Goal: Information Seeking & Learning: Learn about a topic

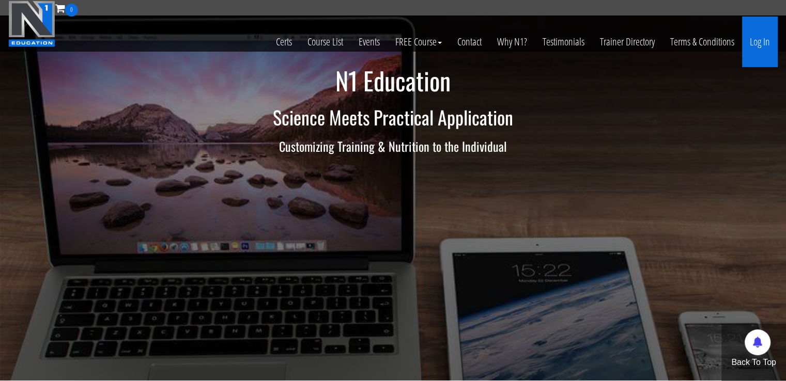
click at [754, 33] on link "Log In" at bounding box center [760, 42] width 36 height 51
click at [762, 45] on link "Log In" at bounding box center [760, 42] width 36 height 51
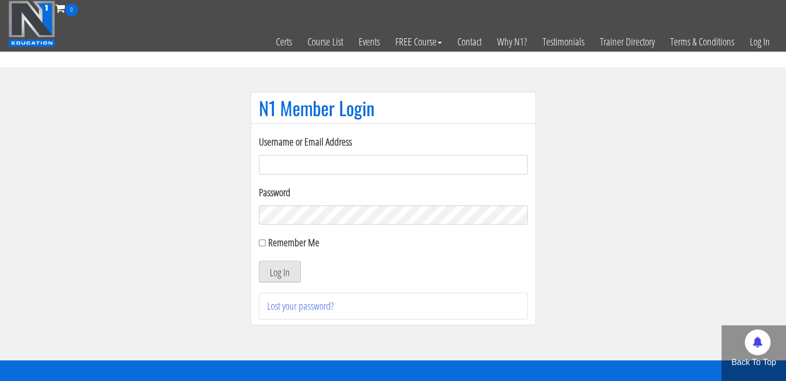
type input "masampavlovic06@gmail.com"
click at [281, 272] on button "Log In" at bounding box center [280, 272] width 42 height 22
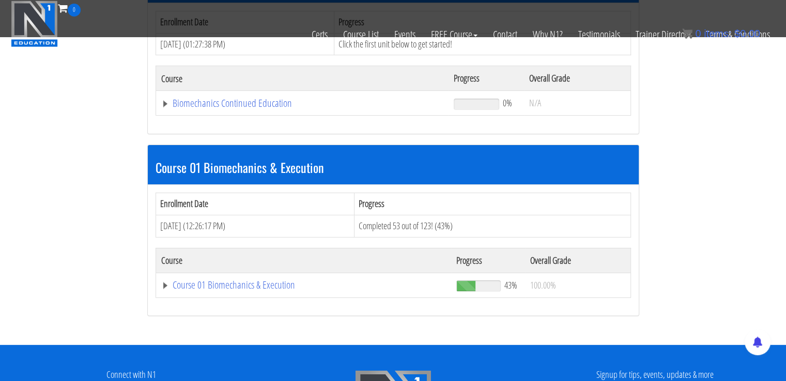
scroll to position [194, 0]
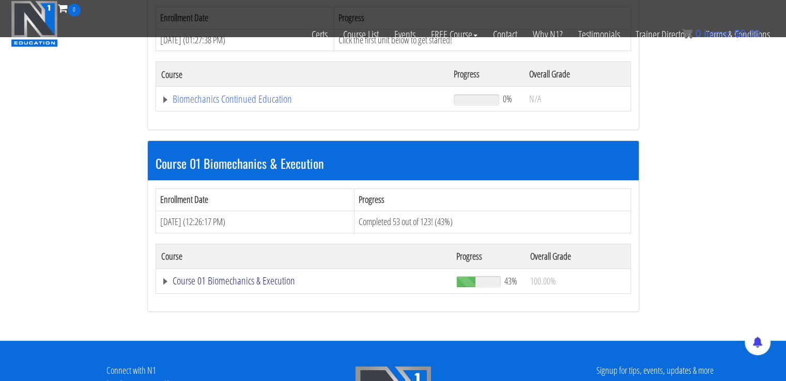
click at [215, 104] on link "Course 01 Biomechanics & Execution" at bounding box center [302, 99] width 283 height 10
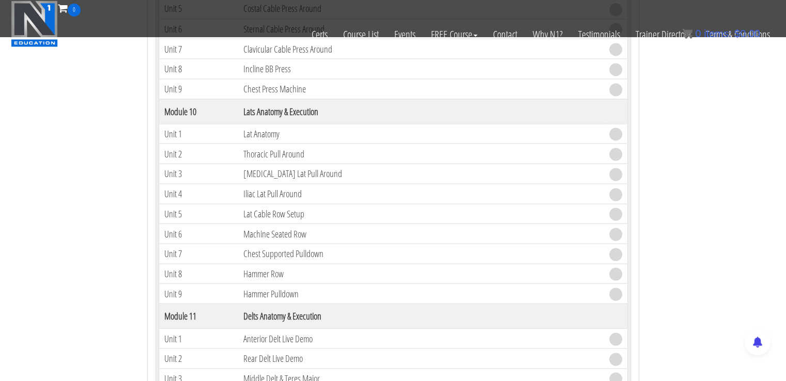
scroll to position [1927, 0]
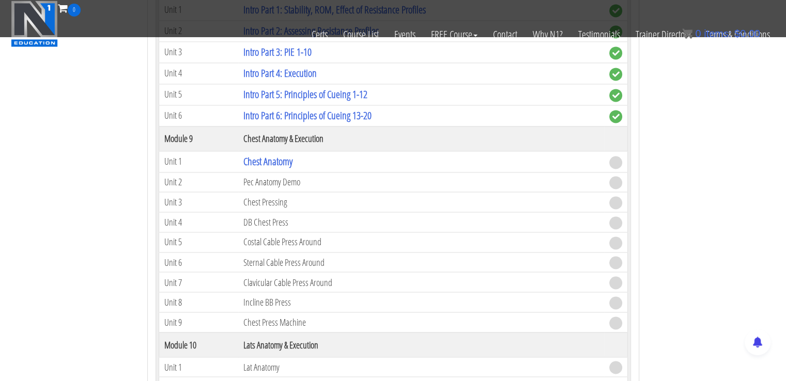
scroll to position [1685, 0]
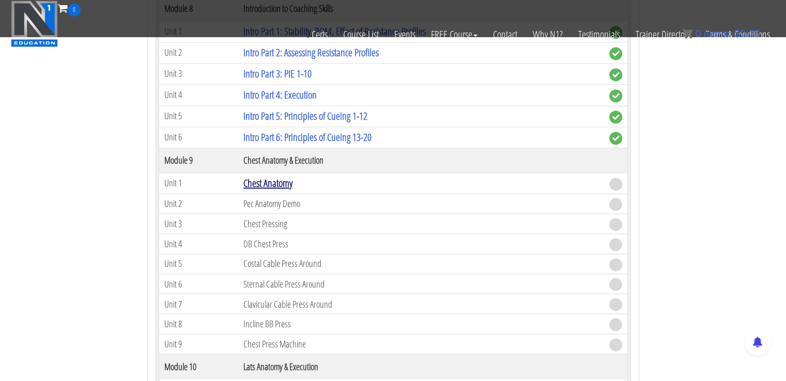
click at [275, 176] on link "Chest Anatomy" at bounding box center [267, 183] width 49 height 14
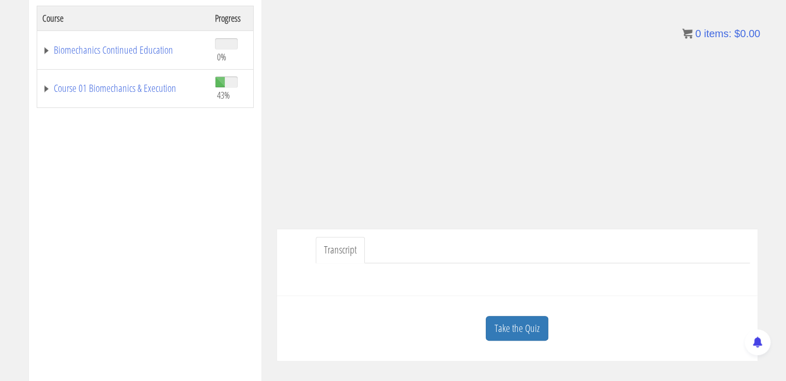
scroll to position [178, 0]
click at [532, 330] on link "Take the Quiz" at bounding box center [517, 327] width 63 height 25
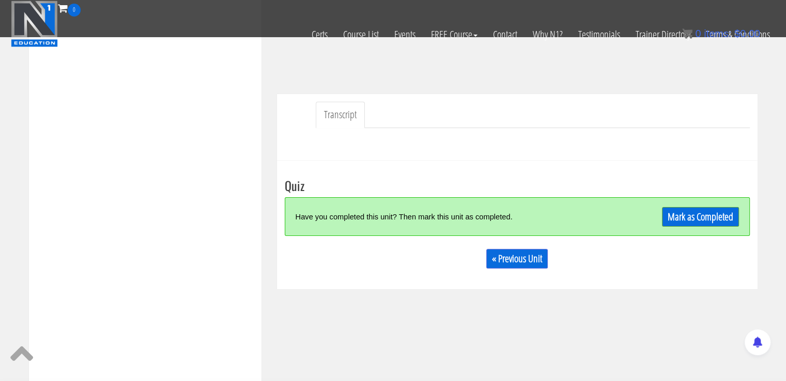
scroll to position [252, 0]
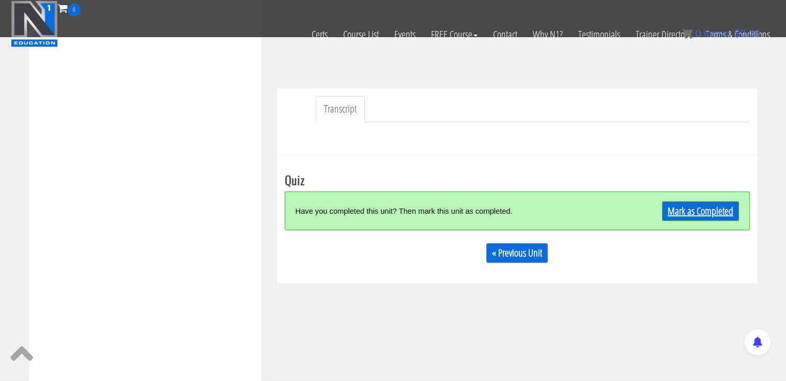
click at [715, 207] on link "Mark as Completed" at bounding box center [700, 211] width 77 height 20
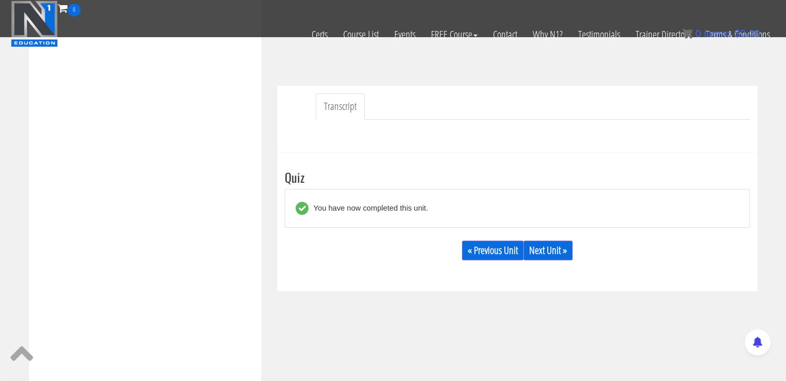
scroll to position [256, 0]
click at [556, 246] on link "Next Unit »" at bounding box center [547, 249] width 49 height 20
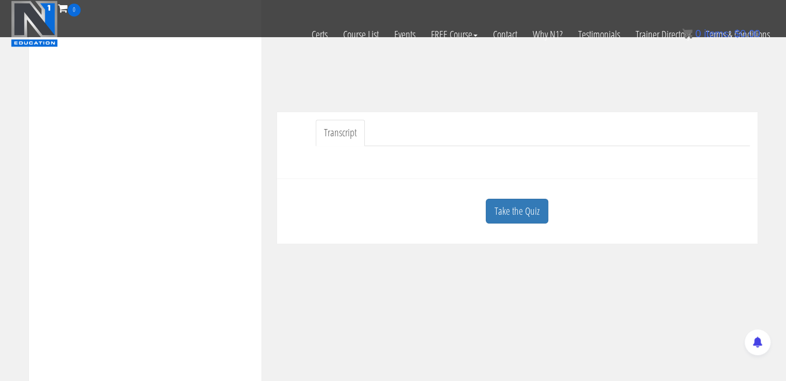
scroll to position [229, 0]
click at [520, 209] on link "Take the Quiz" at bounding box center [517, 210] width 63 height 25
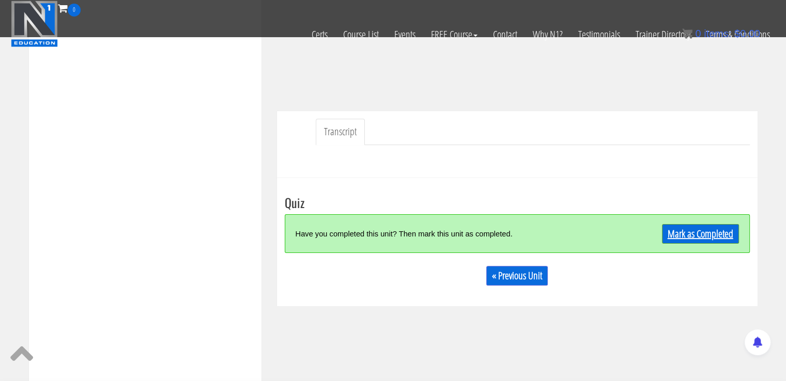
click at [706, 230] on link "Mark as Completed" at bounding box center [700, 234] width 77 height 20
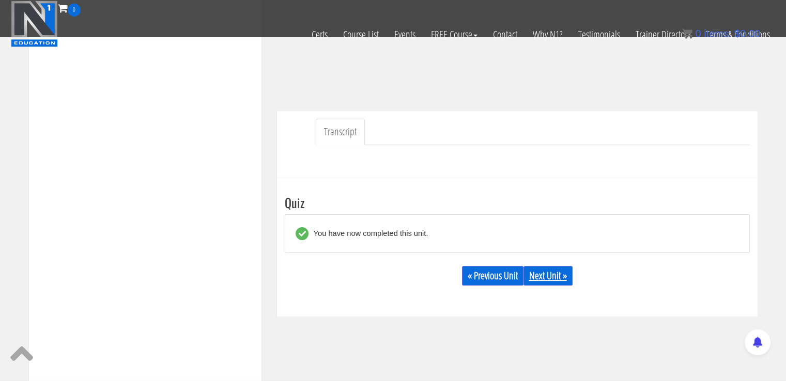
click at [559, 270] on link "Next Unit »" at bounding box center [547, 276] width 49 height 20
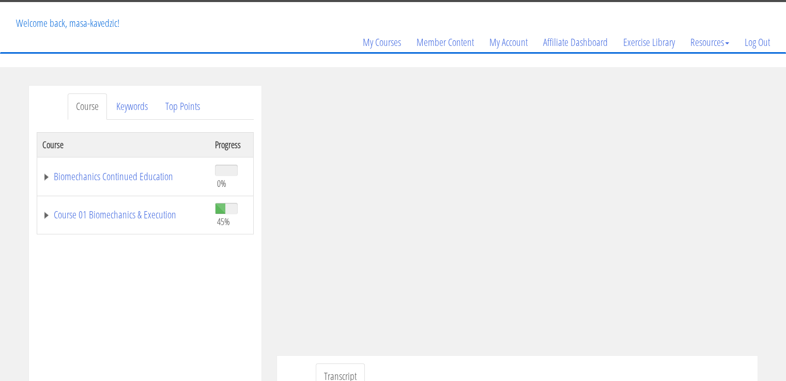
scroll to position [58, 0]
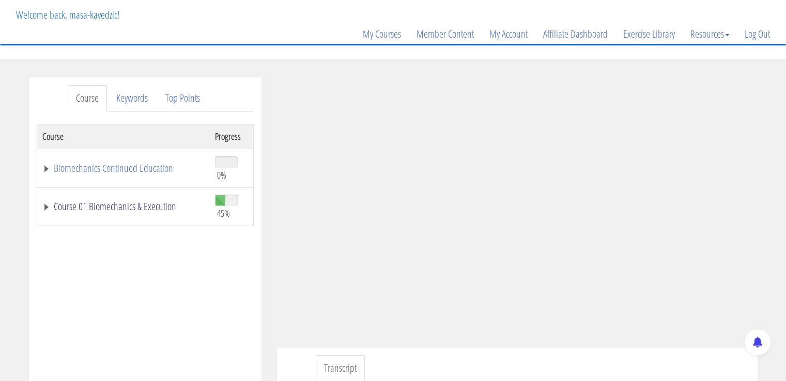
click at [75, 201] on link "Course 01 Biomechanics & Execution" at bounding box center [123, 206] width 162 height 10
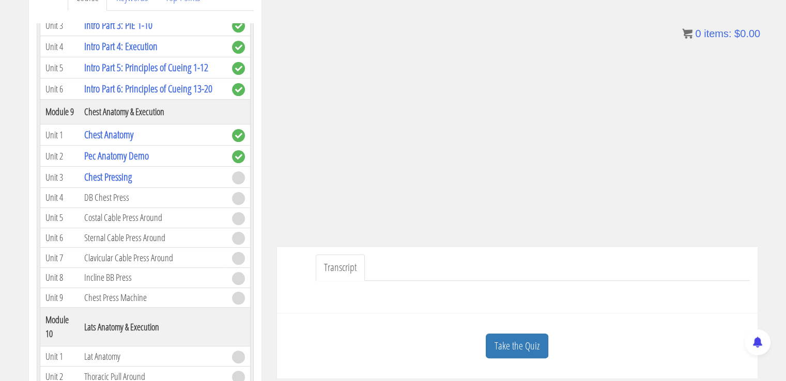
scroll to position [1580, 0]
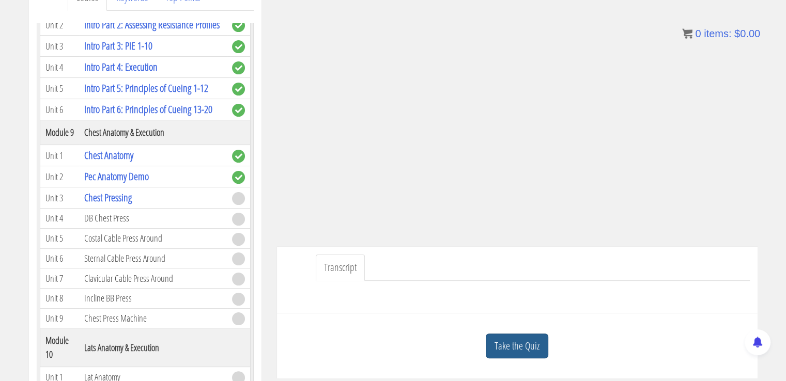
click at [502, 342] on link "Take the Quiz" at bounding box center [517, 346] width 63 height 25
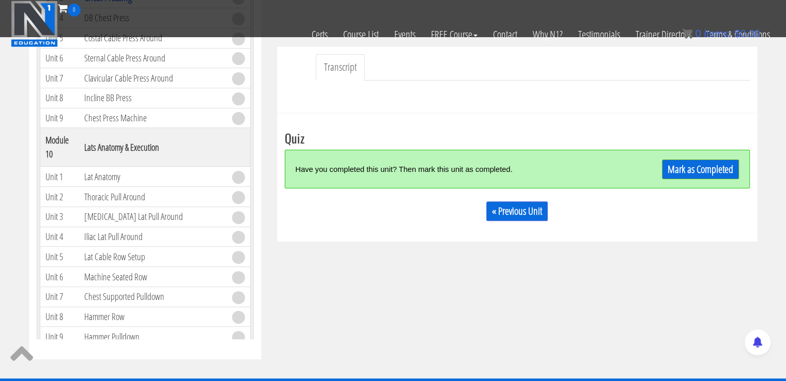
scroll to position [296, 0]
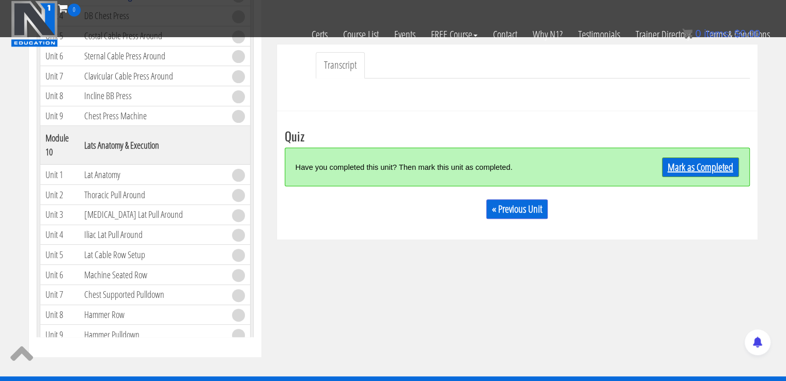
click at [713, 168] on link "Mark as Completed" at bounding box center [700, 168] width 77 height 20
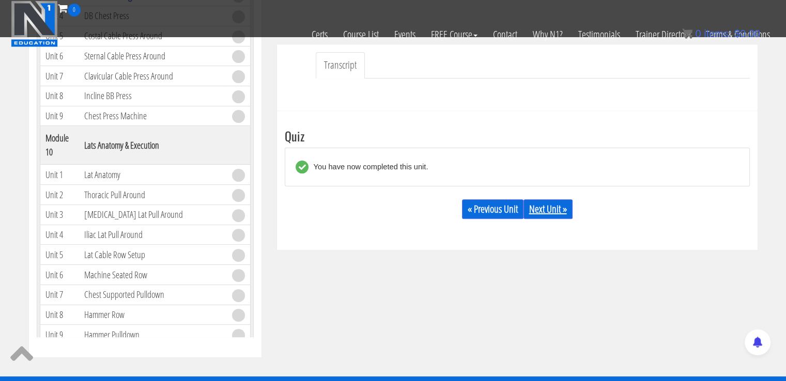
click at [556, 210] on link "Next Unit »" at bounding box center [547, 209] width 49 height 20
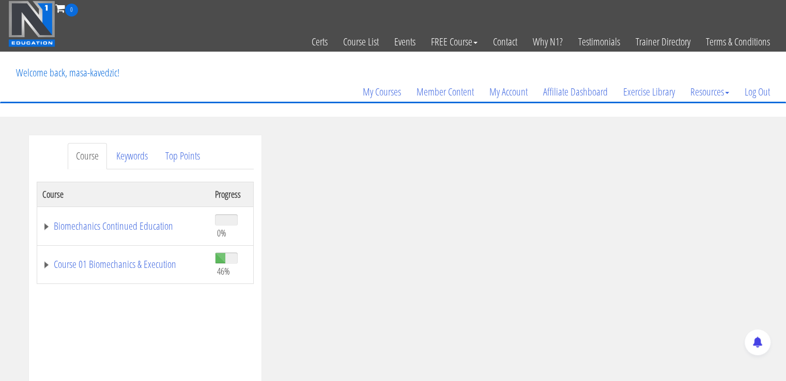
drag, startPoint x: 773, startPoint y: 131, endPoint x: 782, endPoint y: 120, distance: 14.3
drag, startPoint x: 782, startPoint y: 120, endPoint x: 788, endPoint y: 128, distance: 9.5
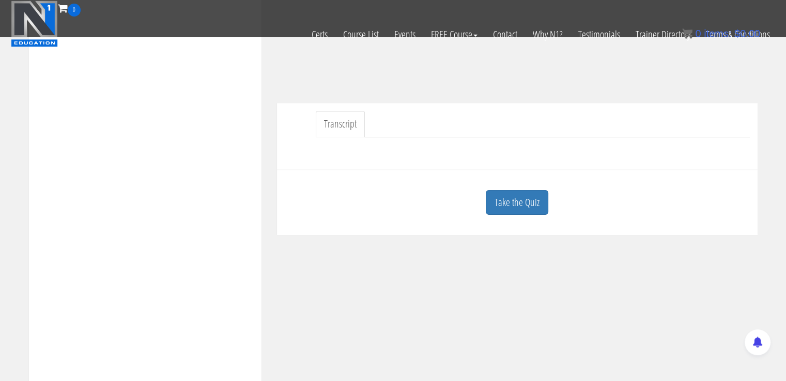
scroll to position [255, 0]
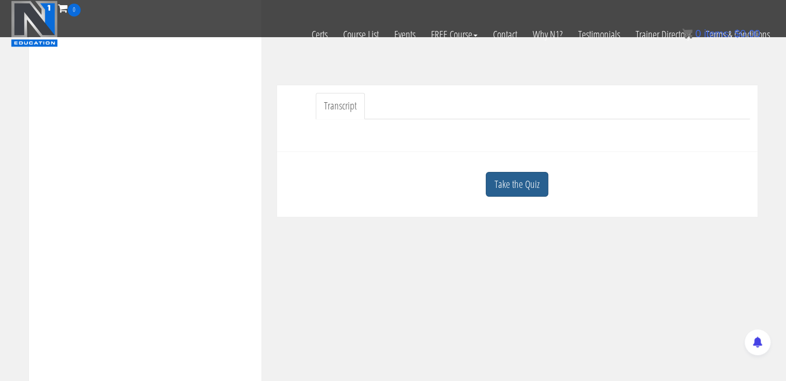
click at [529, 178] on link "Take the Quiz" at bounding box center [517, 184] width 63 height 25
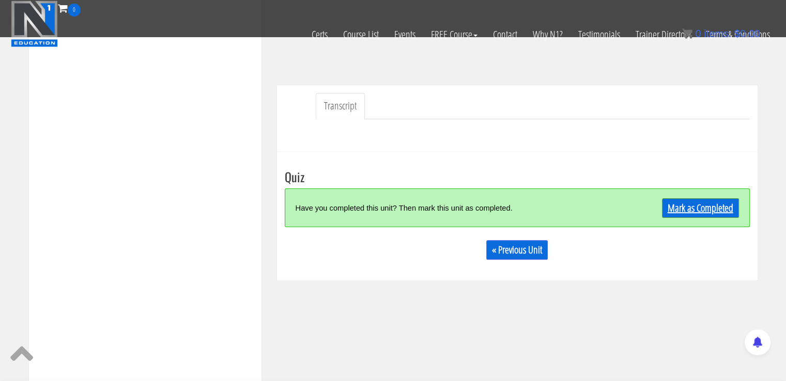
click at [690, 204] on link "Mark as Completed" at bounding box center [700, 208] width 77 height 20
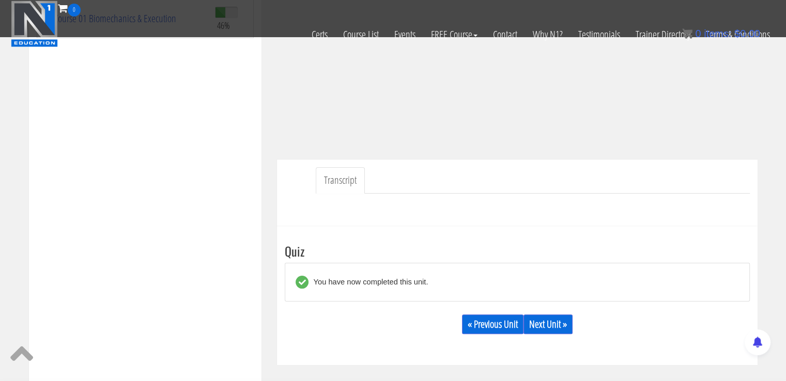
scroll to position [182, 0]
click at [536, 320] on link "Next Unit »" at bounding box center [547, 324] width 49 height 20
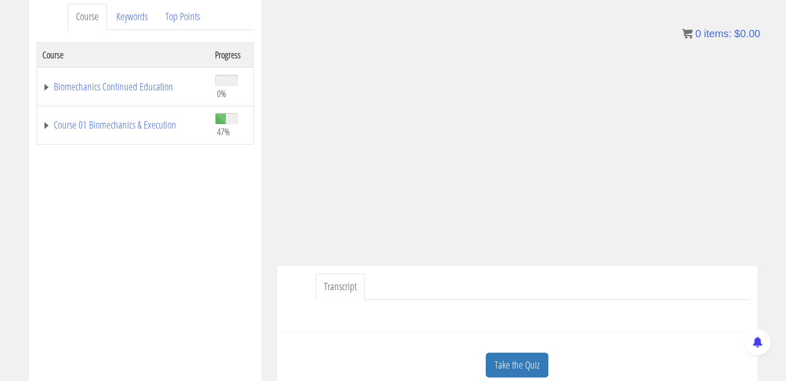
scroll to position [136, 0]
